Goal: Transaction & Acquisition: Purchase product/service

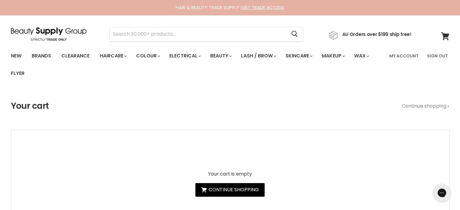
type input "Refectocil Brown"
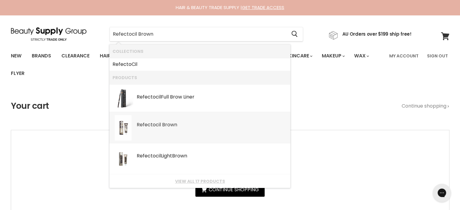
click at [167, 123] on b "Brown" at bounding box center [169, 124] width 15 height 7
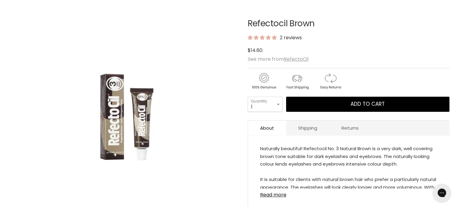
scroll to position [91, 0]
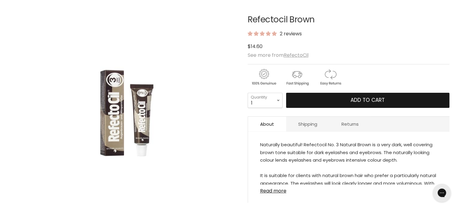
click at [354, 97] on span "Add to cart" at bounding box center [367, 99] width 34 height 7
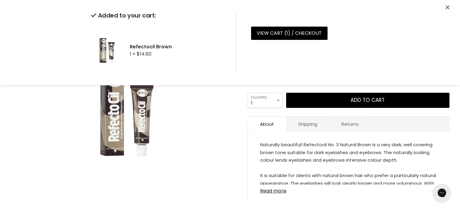
click at [448, 7] on icon "Close" at bounding box center [447, 7] width 4 height 4
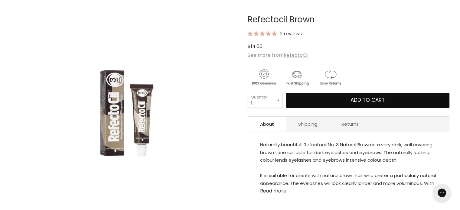
scroll to position [0, 0]
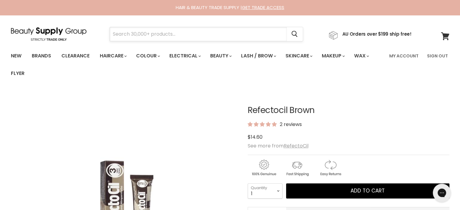
click at [127, 34] on input "Search" at bounding box center [198, 34] width 177 height 14
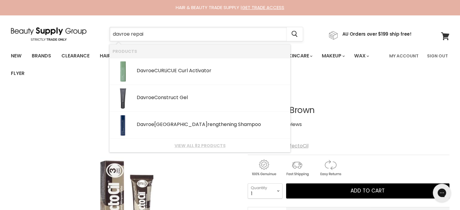
type input "davroe repair"
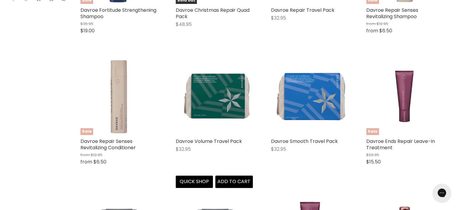
scroll to position [242, 0]
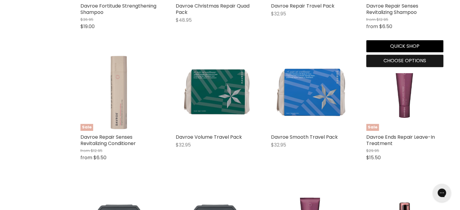
click at [396, 63] on span "Choose options" at bounding box center [404, 60] width 43 height 7
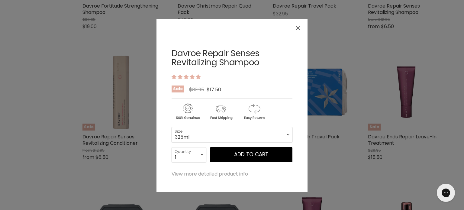
drag, startPoint x: 190, startPoint y: 135, endPoint x: 190, endPoint y: 141, distance: 6.1
click at [190, 135] on select "325ml 100ml 1 Litre" at bounding box center [232, 134] width 121 height 15
click at [172, 127] on select "325ml 100ml 1 Litre" at bounding box center [232, 134] width 121 height 15
click at [186, 155] on select "1 2 3 4 5 6 7 8 9 10+" at bounding box center [189, 154] width 35 height 15
click at [240, 134] on select "325ml 100ml 1 Litre" at bounding box center [232, 134] width 121 height 15
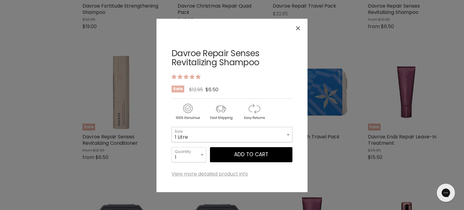
click at [172, 127] on select "325ml 100ml 1 Litre" at bounding box center [232, 134] width 121 height 15
select select "1 Litre"
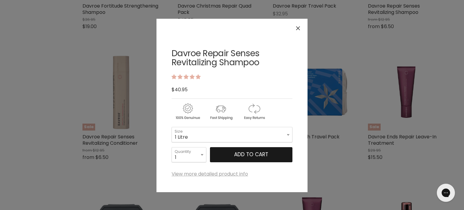
click at [253, 155] on button "Add to cart" at bounding box center [251, 154] width 82 height 15
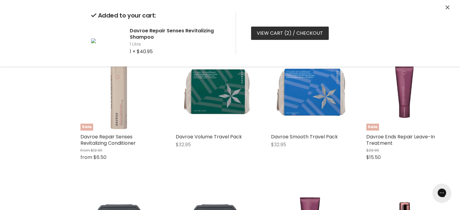
click at [262, 31] on link "View cart ( 2 ) / Checkout" at bounding box center [290, 33] width 78 height 13
